Goal: Browse casually: Explore the website without a specific task or goal

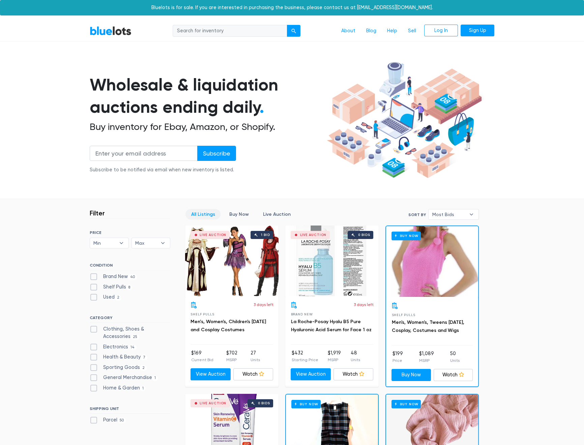
click at [231, 268] on div "Live Auction 1 bid" at bounding box center [231, 261] width 93 height 71
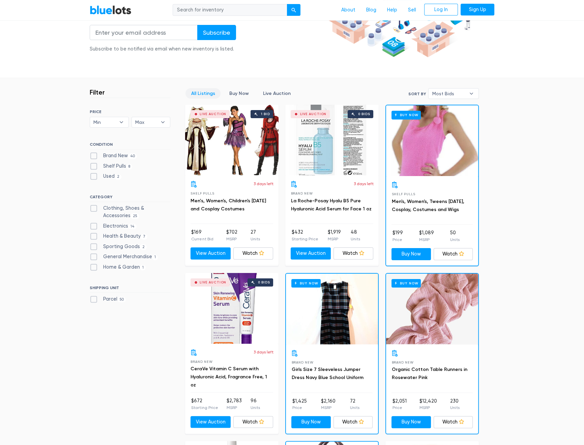
scroll to position [194, 0]
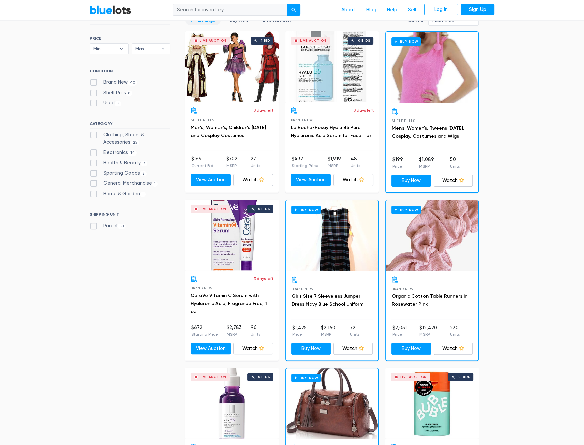
click at [240, 233] on div "Live Auction 0 bids" at bounding box center [231, 235] width 93 height 71
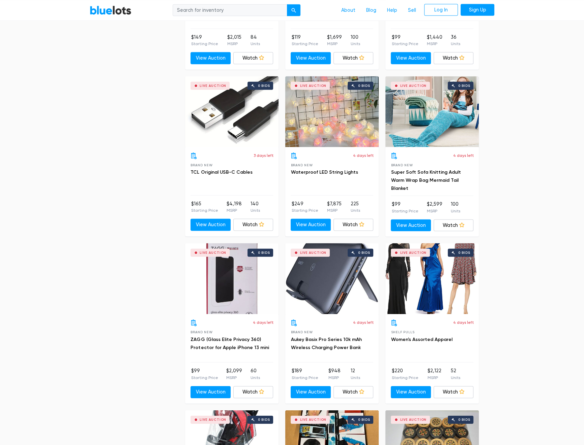
scroll to position [2636, 0]
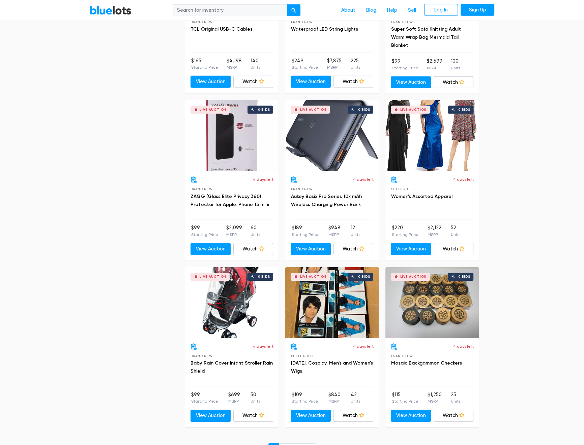
click at [234, 321] on div "Live Auction 0 bids" at bounding box center [231, 303] width 93 height 71
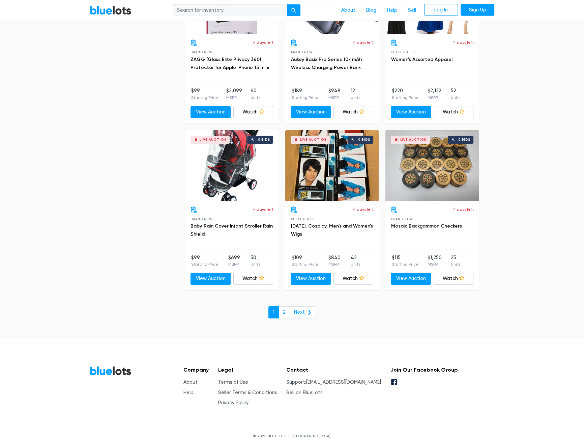
scroll to position [2773, 0]
click at [284, 310] on link "2" at bounding box center [283, 313] width 11 height 12
click at [284, 307] on link "2" at bounding box center [283, 313] width 11 height 12
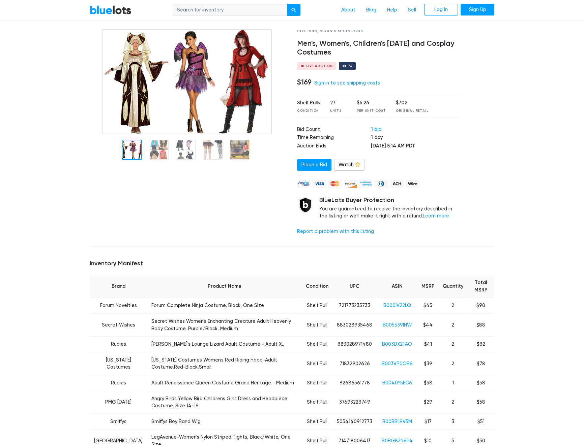
scroll to position [101, 0]
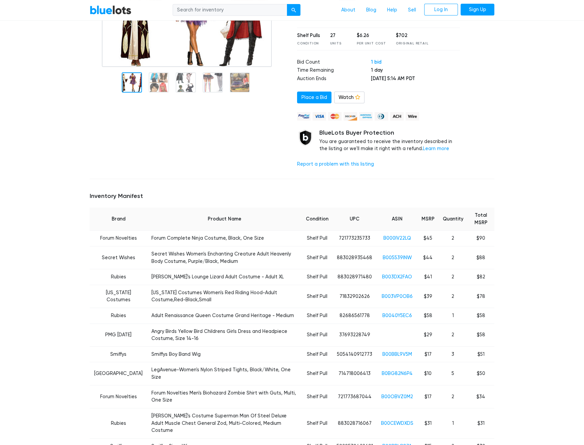
click at [178, 238] on td "Forum Complete Ninja Costume, Black, One Size" at bounding box center [224, 239] width 154 height 16
click at [98, 238] on td "Forum Novelties" at bounding box center [119, 239] width 58 height 16
click at [401, 238] on link "B000IV22LQ" at bounding box center [397, 239] width 28 height 6
click at [397, 239] on link "B000IV22LQ" at bounding box center [397, 239] width 28 height 6
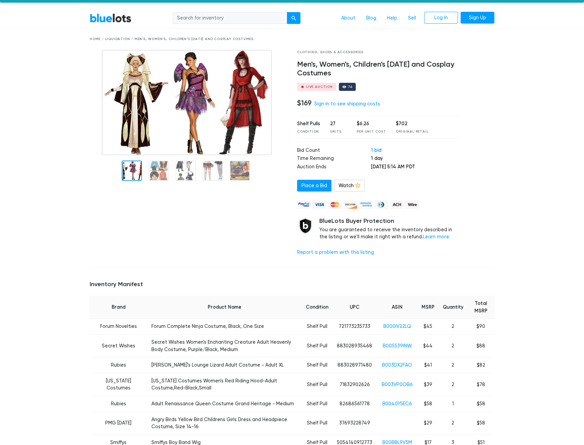
scroll to position [10, 0]
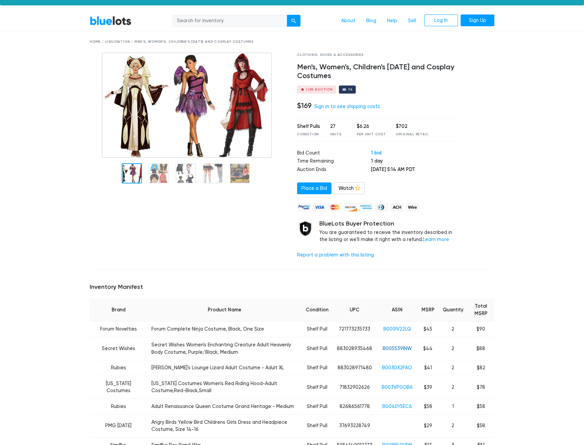
click at [395, 348] on link "B005539INW" at bounding box center [396, 349] width 29 height 6
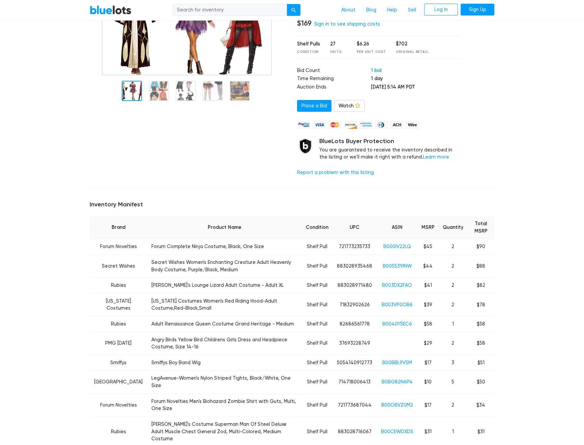
scroll to position [75, 0]
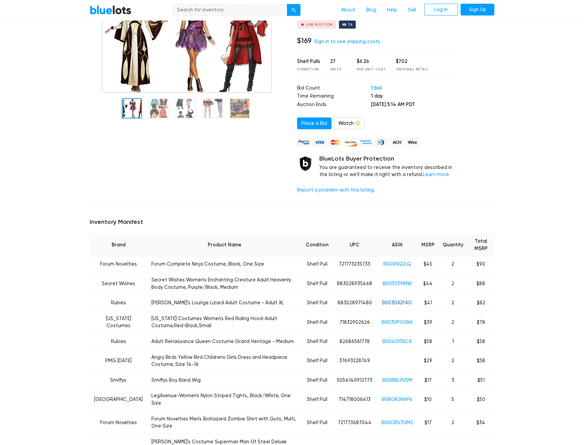
click at [405, 303] on link "B003DX2FAO" at bounding box center [397, 303] width 30 height 6
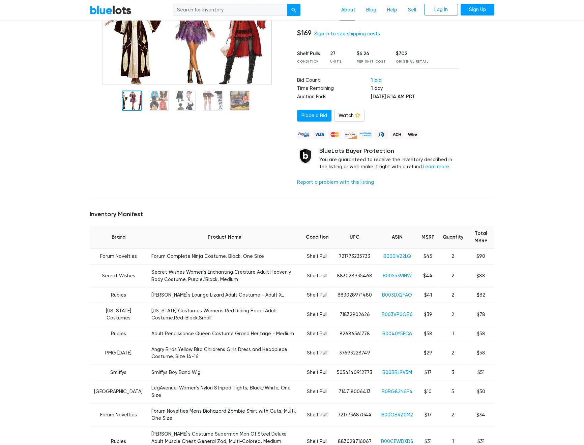
scroll to position [148, 0]
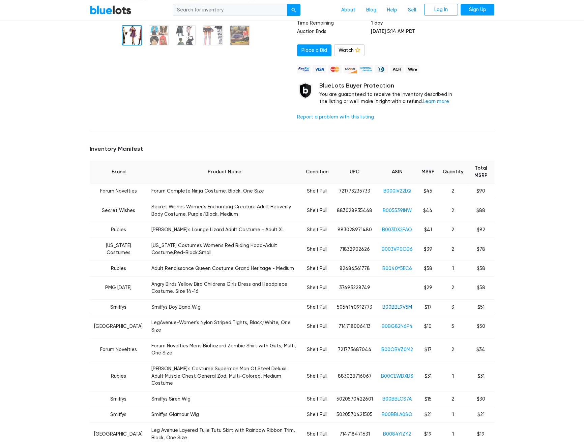
click at [403, 307] on link "B00BBL9V5M" at bounding box center [397, 308] width 30 height 6
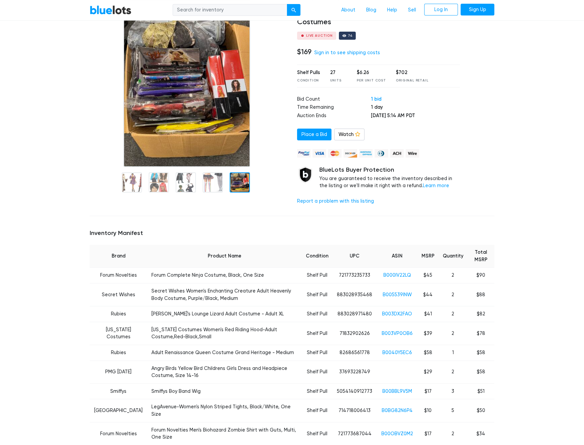
scroll to position [0, 0]
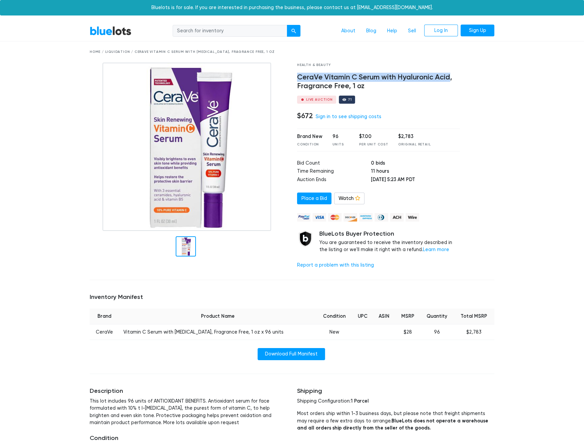
drag, startPoint x: 298, startPoint y: 76, endPoint x: 449, endPoint y: 75, distance: 151.6
click at [449, 75] on h4 "CeraVe Vitamin C Serum with Hyaluronic Acid, Fragrance Free, 1 oz" at bounding box center [378, 82] width 163 height 18
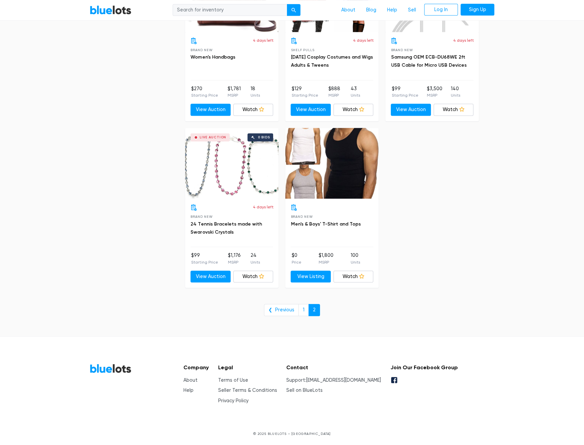
scroll to position [185, 0]
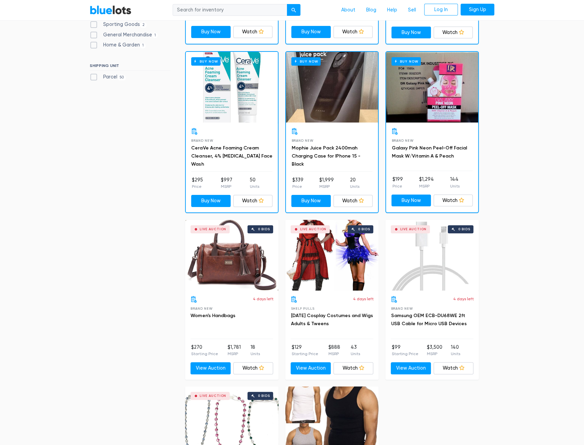
click at [231, 275] on div "Live Auction 0 bids" at bounding box center [231, 255] width 93 height 71
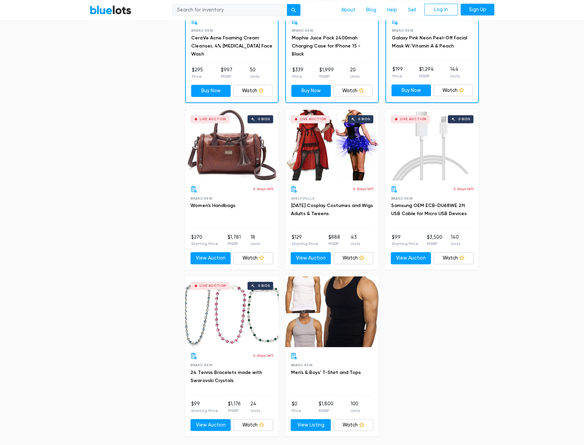
scroll to position [152, 0]
